Goal: Find specific page/section: Find specific page/section

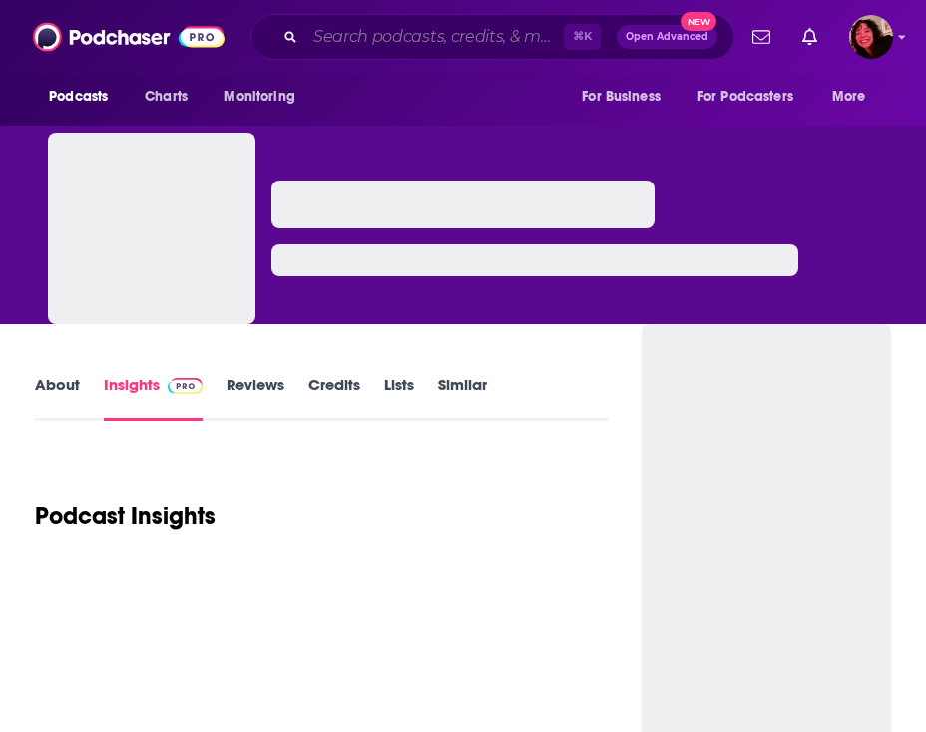
click at [324, 40] on input "Search podcasts, credits, & more..." at bounding box center [434, 37] width 258 height 32
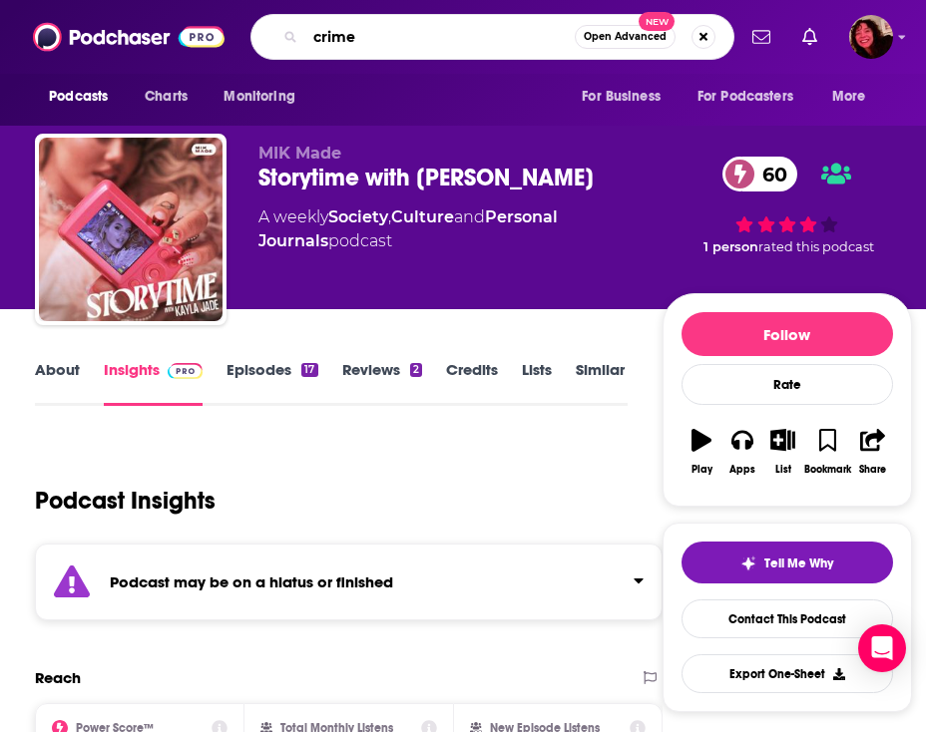
click at [407, 46] on input "crime" at bounding box center [439, 37] width 269 height 32
click at [505, 44] on input "crime" at bounding box center [439, 37] width 269 height 32
type input "crime to burn"
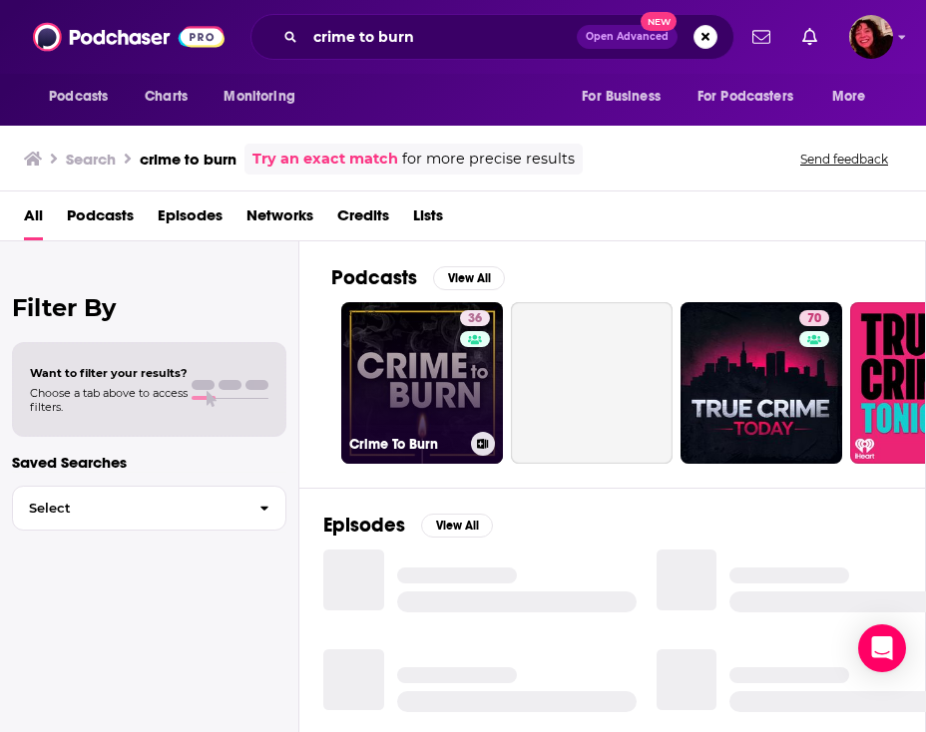
click at [459, 374] on link "36 Crime To Burn" at bounding box center [422, 383] width 162 height 162
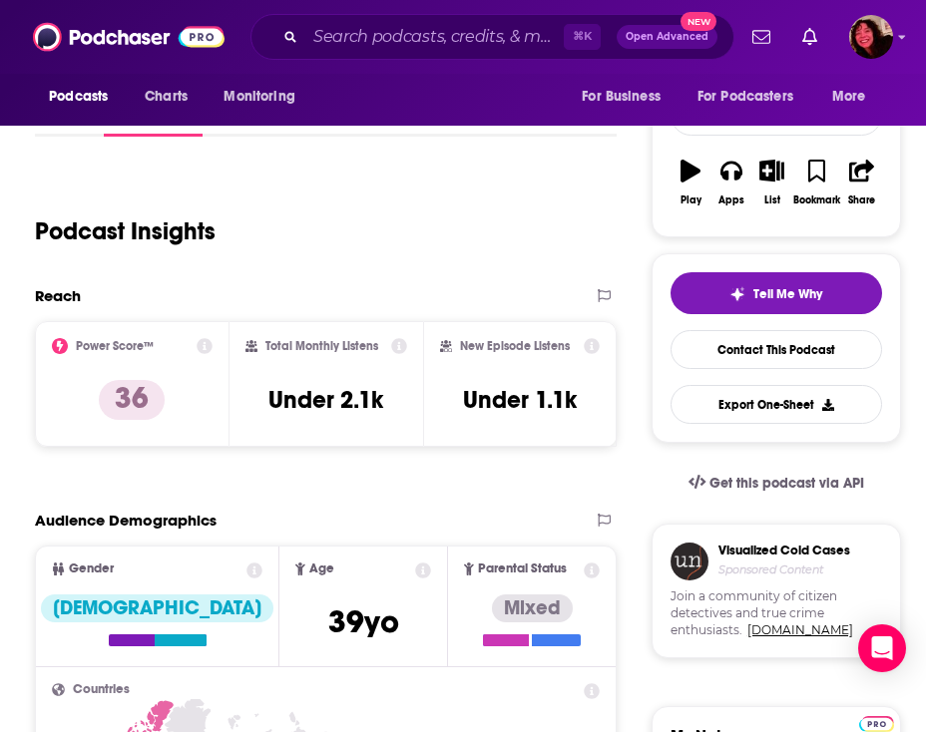
scroll to position [263, 0]
